Goal: Find contact information: Find contact information

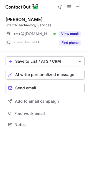
scroll to position [121, 88]
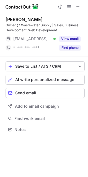
scroll to position [126, 88]
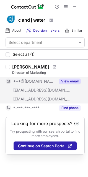
click at [53, 67] on span at bounding box center [54, 67] width 3 height 4
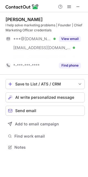
scroll to position [134, 88]
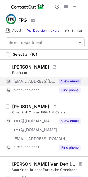
click at [69, 80] on button "View email" at bounding box center [70, 82] width 22 height 6
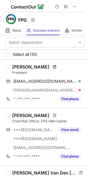
click at [53, 66] on span at bounding box center [54, 67] width 3 height 4
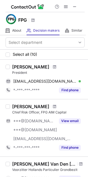
drag, startPoint x: 13, startPoint y: 66, endPoint x: 45, endPoint y: 68, distance: 32.8
click at [45, 68] on div "Franco Porrone" at bounding box center [48, 67] width 73 height 6
copy div "Franco Porrone"
drag, startPoint x: 13, startPoint y: 74, endPoint x: 33, endPoint y: 74, distance: 20.3
click at [33, 74] on div "President" at bounding box center [48, 72] width 73 height 5
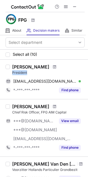
copy div "President"
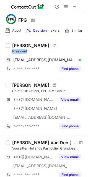
scroll to position [31, 0]
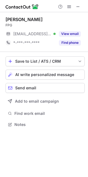
scroll to position [121, 88]
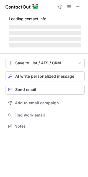
scroll to position [3, 3]
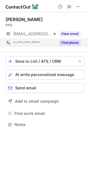
click at [71, 43] on button "Find phone" at bounding box center [70, 43] width 22 height 6
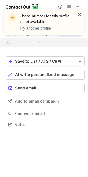
click at [80, 14] on span at bounding box center [80, 15] width 4 height 6
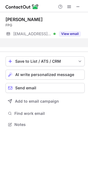
scroll to position [112, 88]
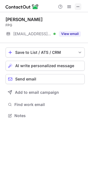
click at [81, 5] on button at bounding box center [78, 6] width 7 height 7
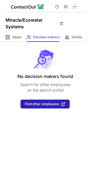
click at [75, 4] on span at bounding box center [75, 6] width 4 height 4
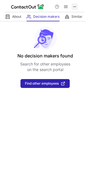
click at [73, 5] on span at bounding box center [75, 6] width 4 height 4
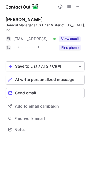
scroll to position [3, 3]
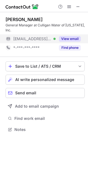
click at [66, 36] on button "View email" at bounding box center [70, 39] width 22 height 6
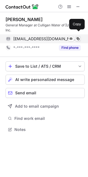
click at [77, 37] on span at bounding box center [78, 39] width 4 height 4
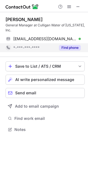
click at [66, 45] on button "Find phone" at bounding box center [70, 48] width 22 height 6
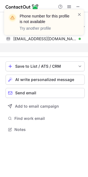
scroll to position [112, 88]
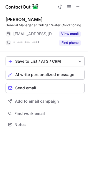
scroll to position [121, 88]
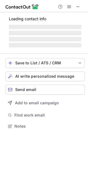
scroll to position [3, 3]
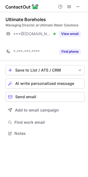
scroll to position [121, 88]
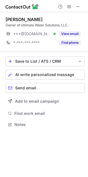
scroll to position [121, 88]
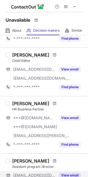
scroll to position [185, 0]
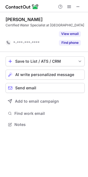
scroll to position [112, 88]
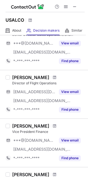
scroll to position [401, 0]
